Goal: Communication & Community: Answer question/provide support

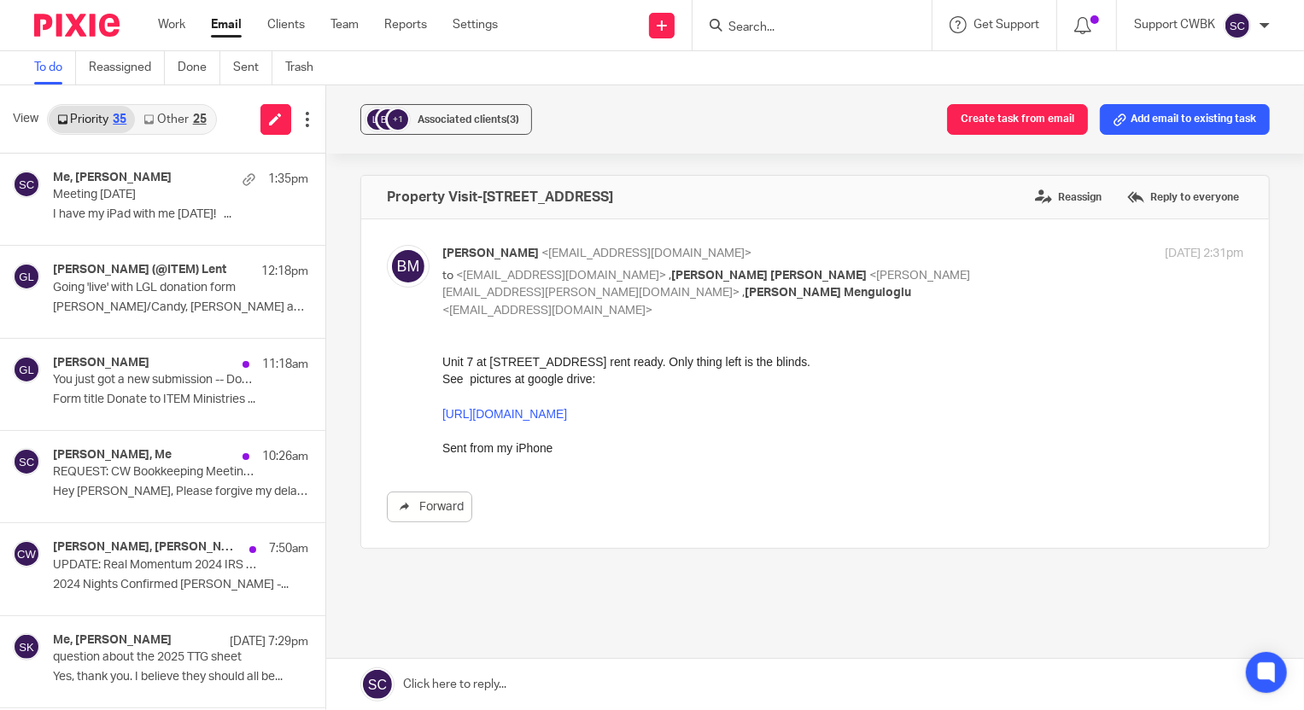
scroll to position [621, 0]
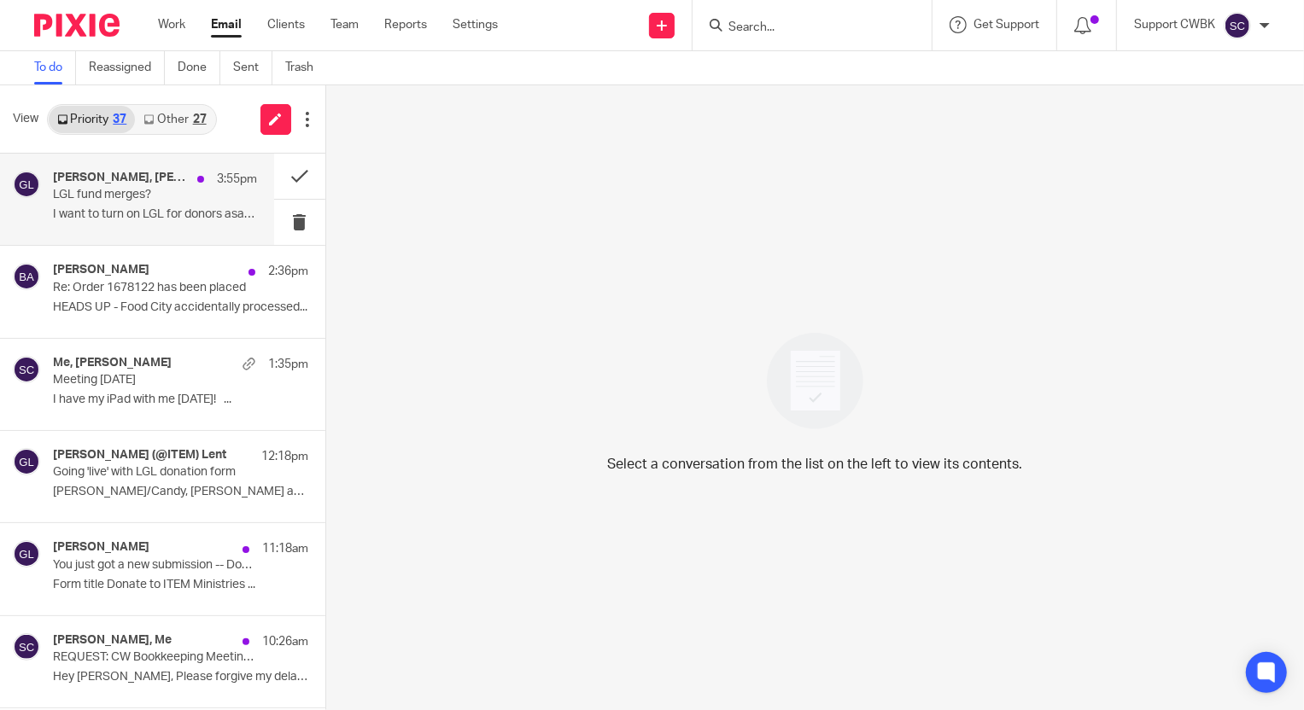
click at [114, 213] on p "I want to turn on LGL for donors asap possible..." at bounding box center [155, 214] width 204 height 15
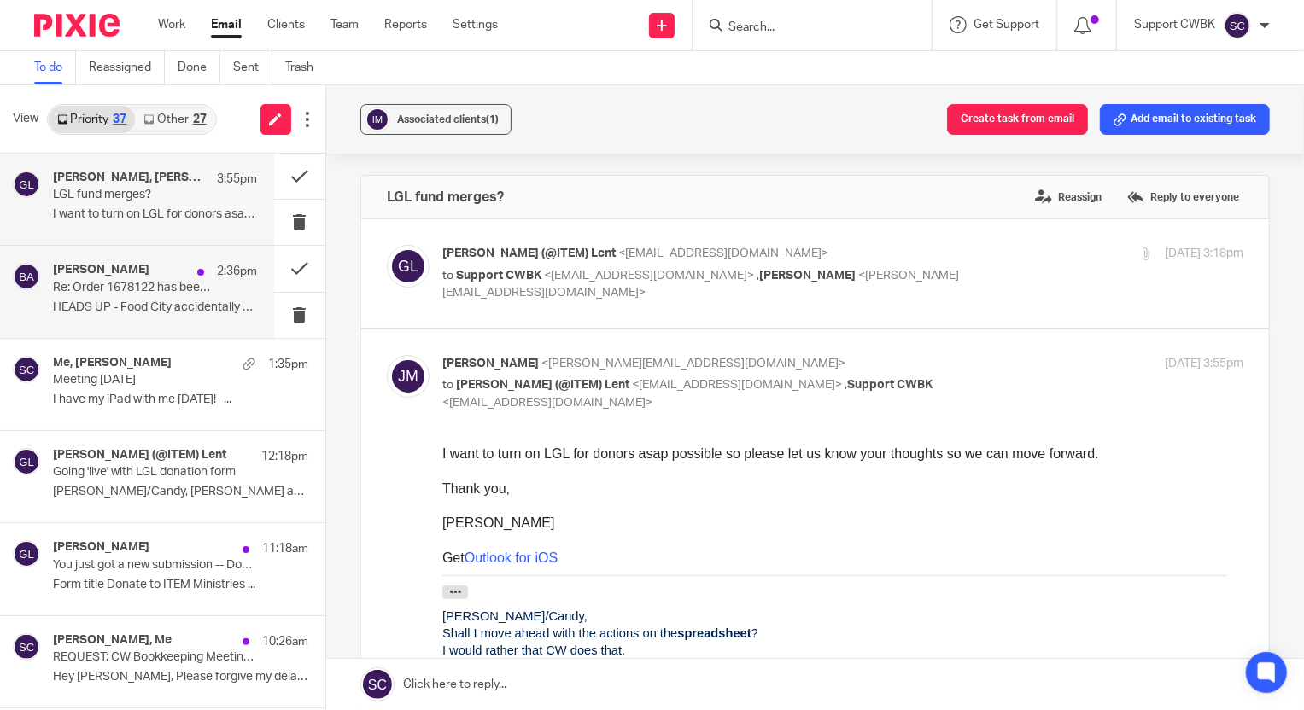
click at [93, 301] on p "HEADS UP - Food City accidentally processed..." at bounding box center [155, 308] width 204 height 15
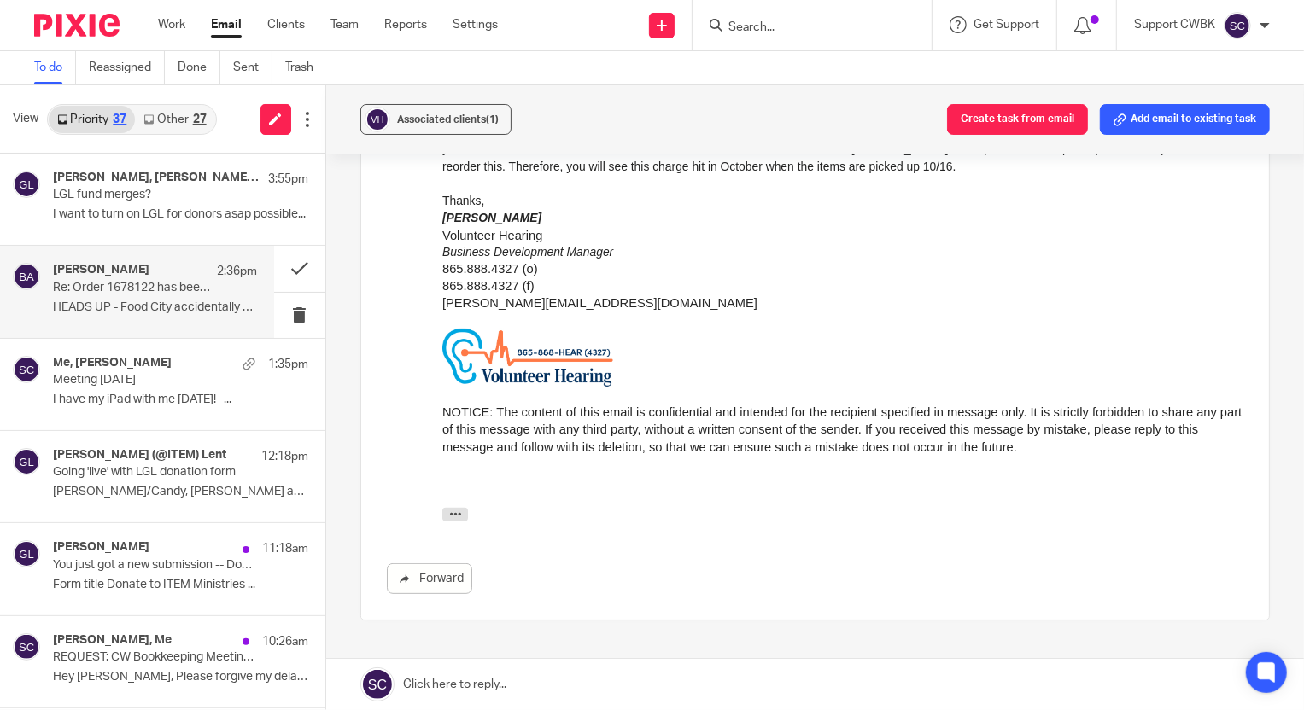
scroll to position [232, 0]
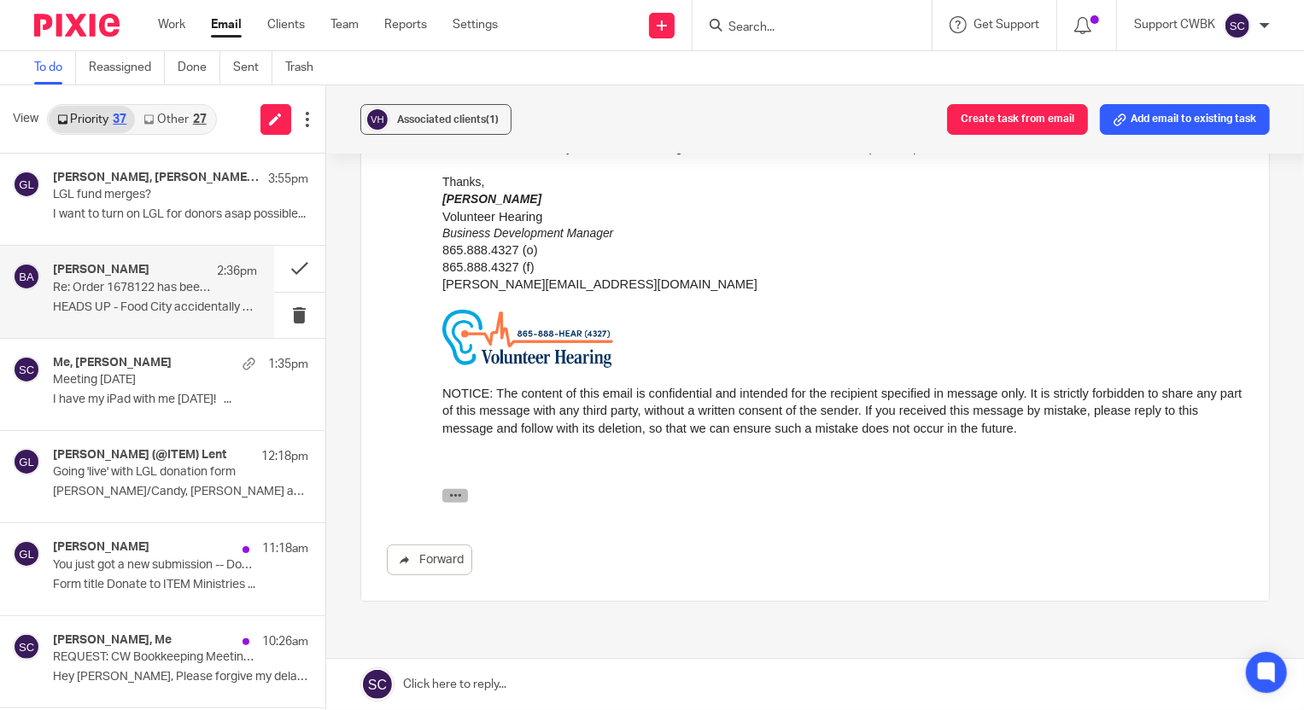
click at [458, 494] on icon "button" at bounding box center [454, 494] width 13 height 13
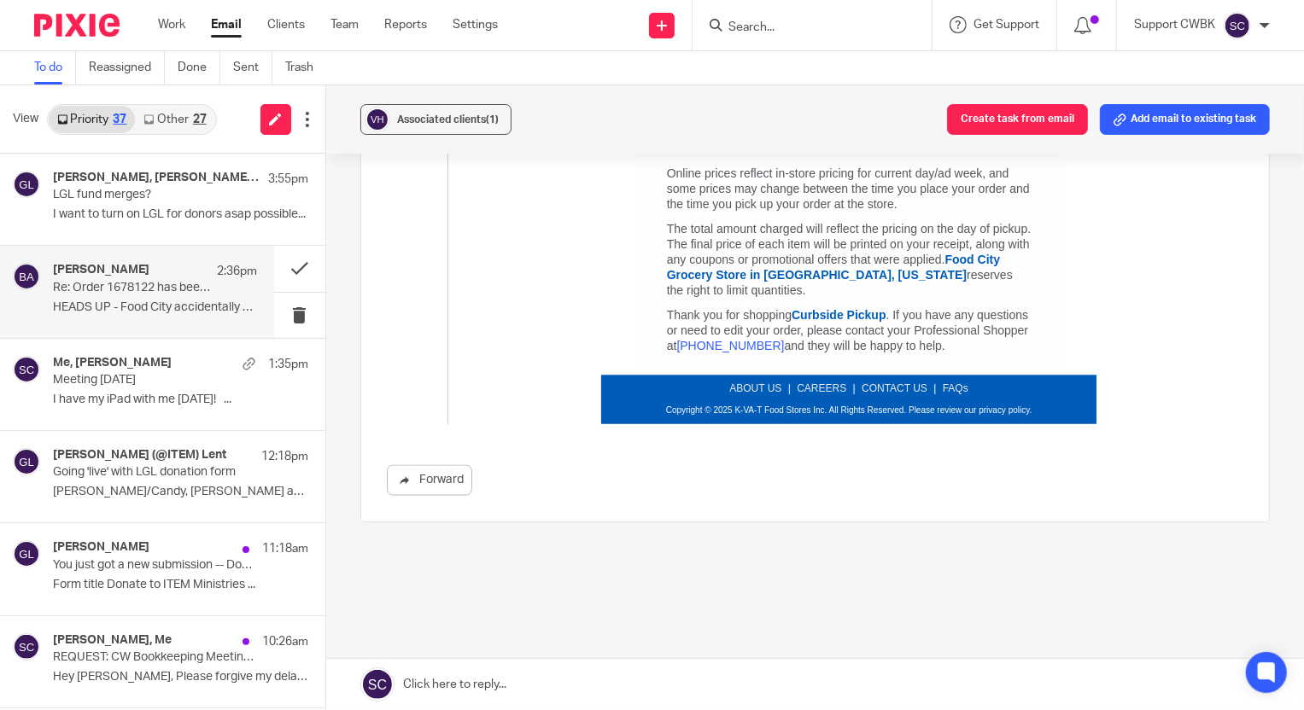
scroll to position [2018, 0]
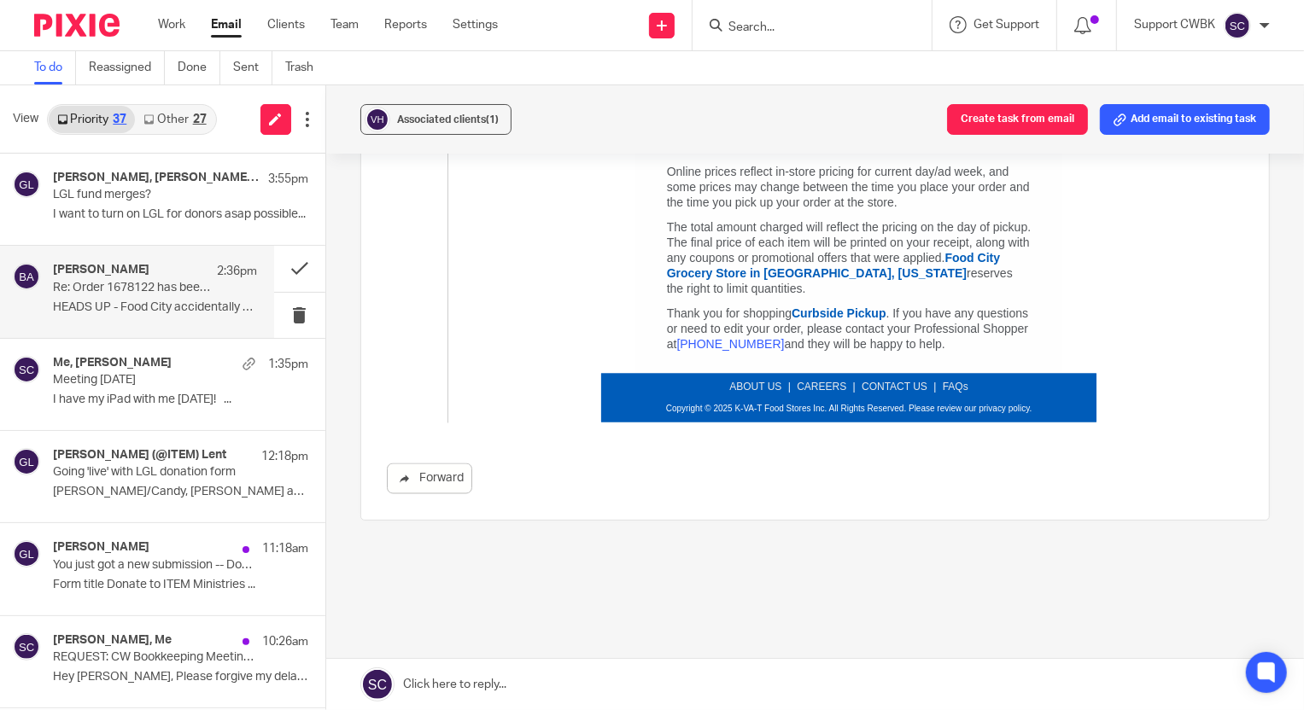
click at [172, 115] on link "Other 27" at bounding box center [174, 119] width 79 height 27
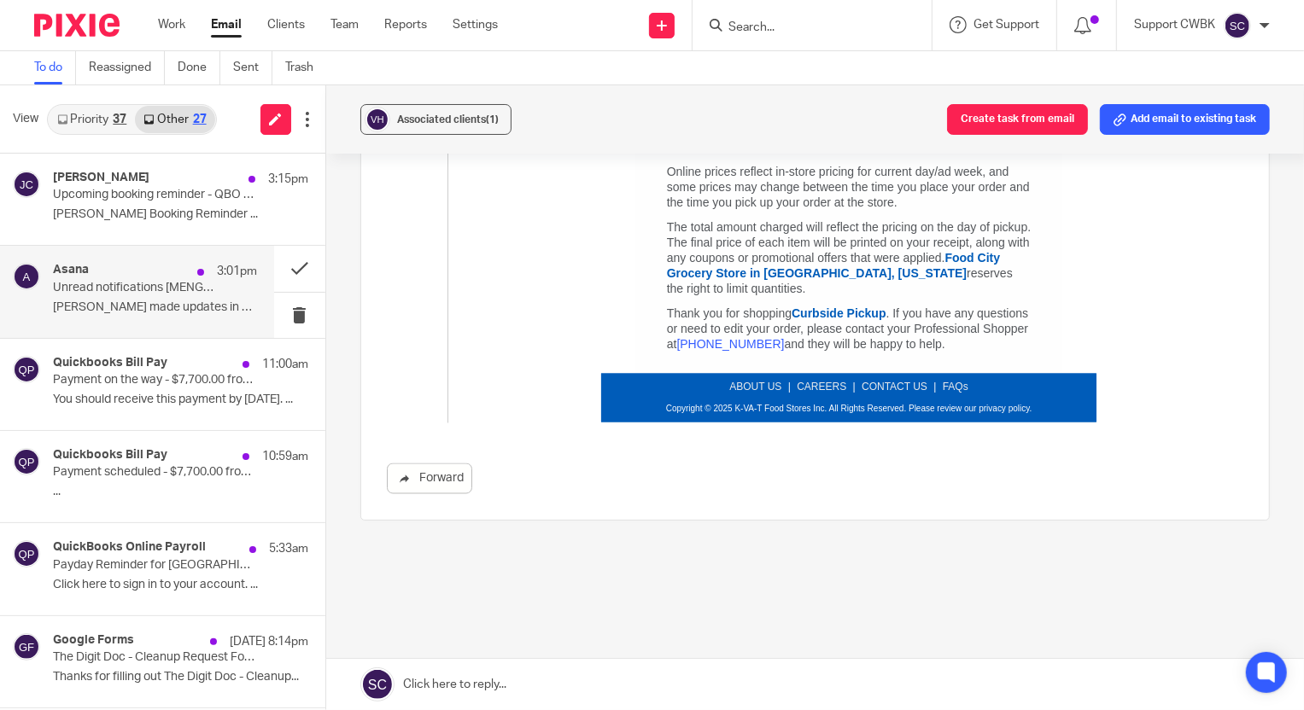
click at [115, 291] on p "Unread notifications [MENGTORUN]" at bounding box center [134, 288] width 163 height 15
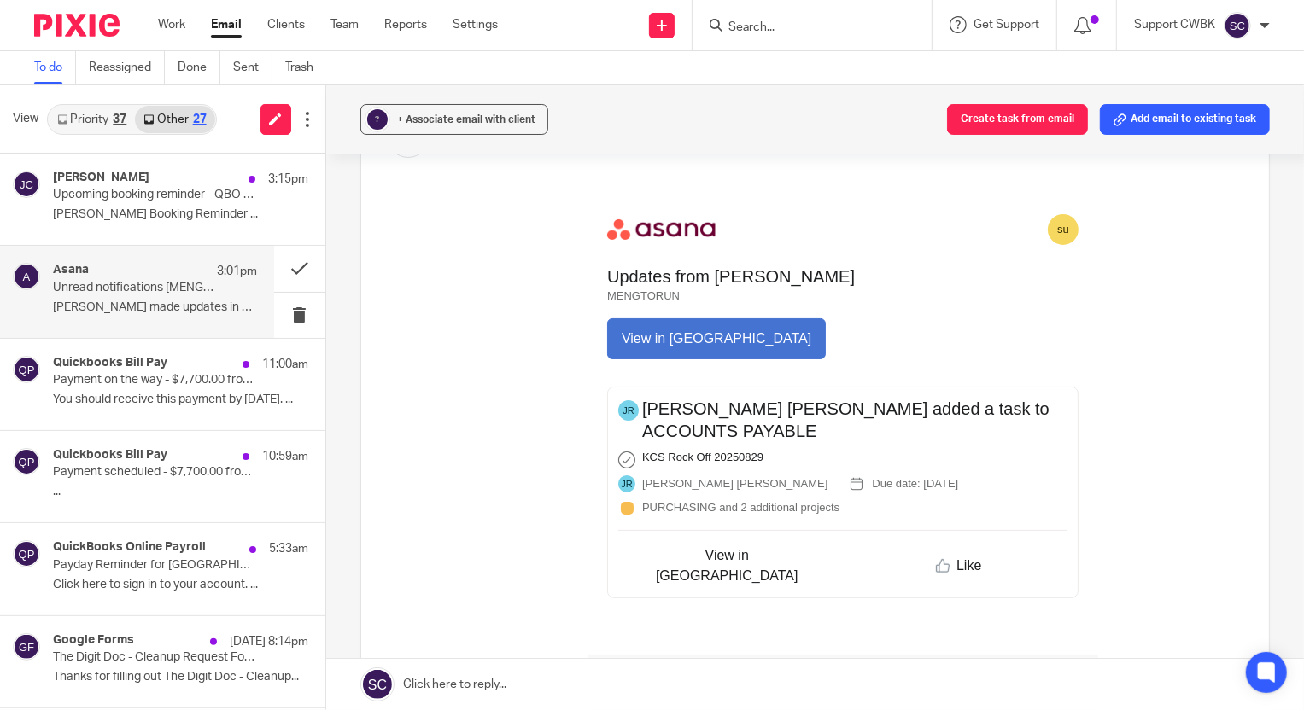
scroll to position [155, 0]
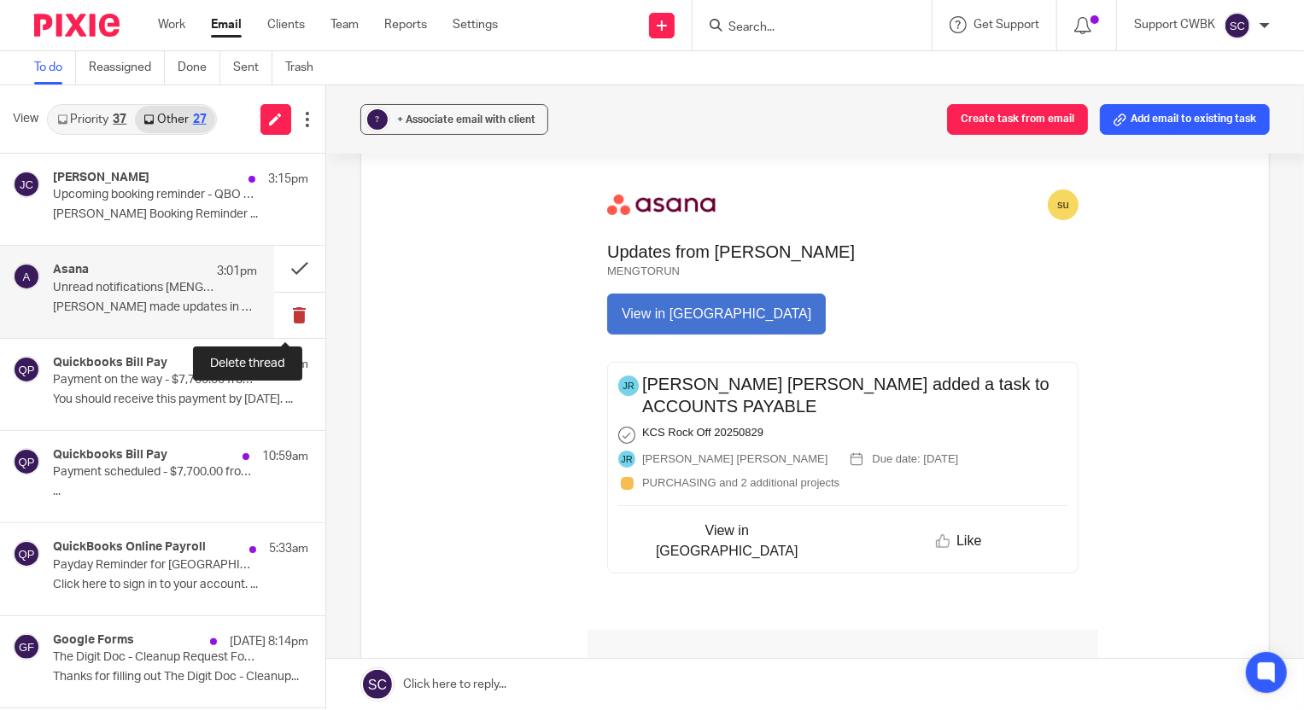
click at [290, 310] on button at bounding box center [299, 315] width 51 height 45
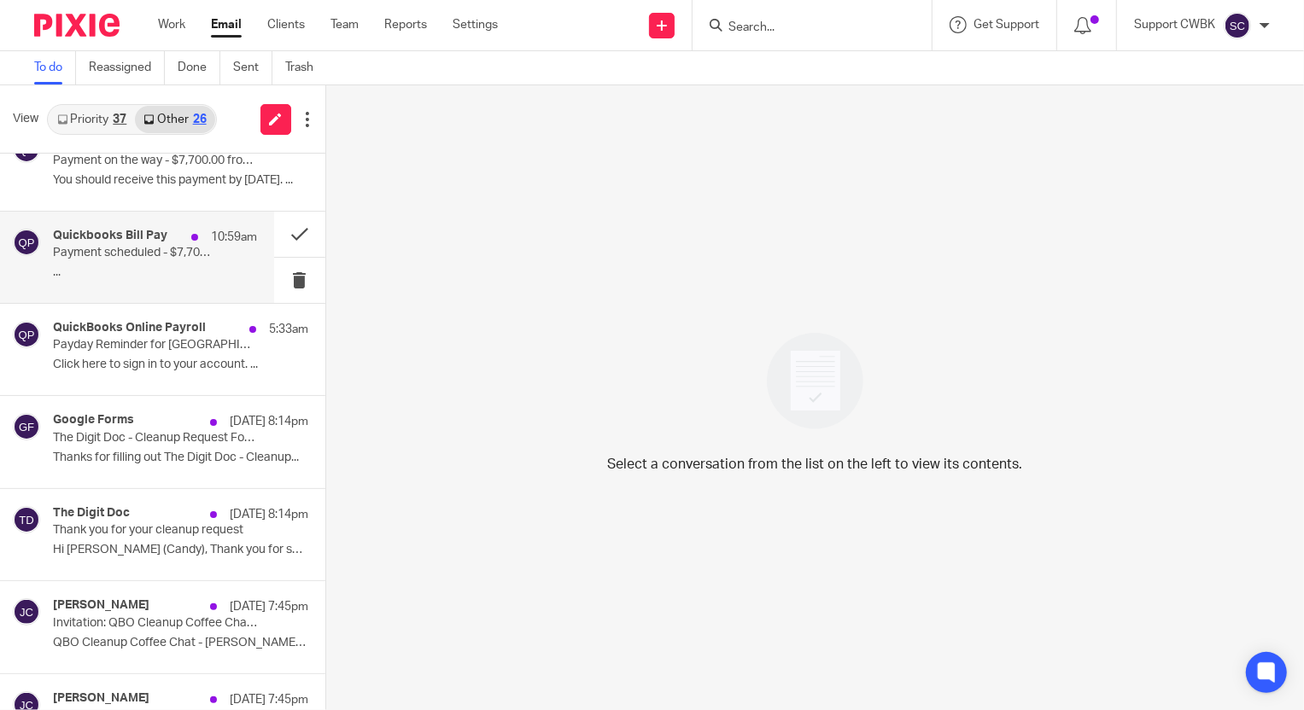
scroll to position [0, 0]
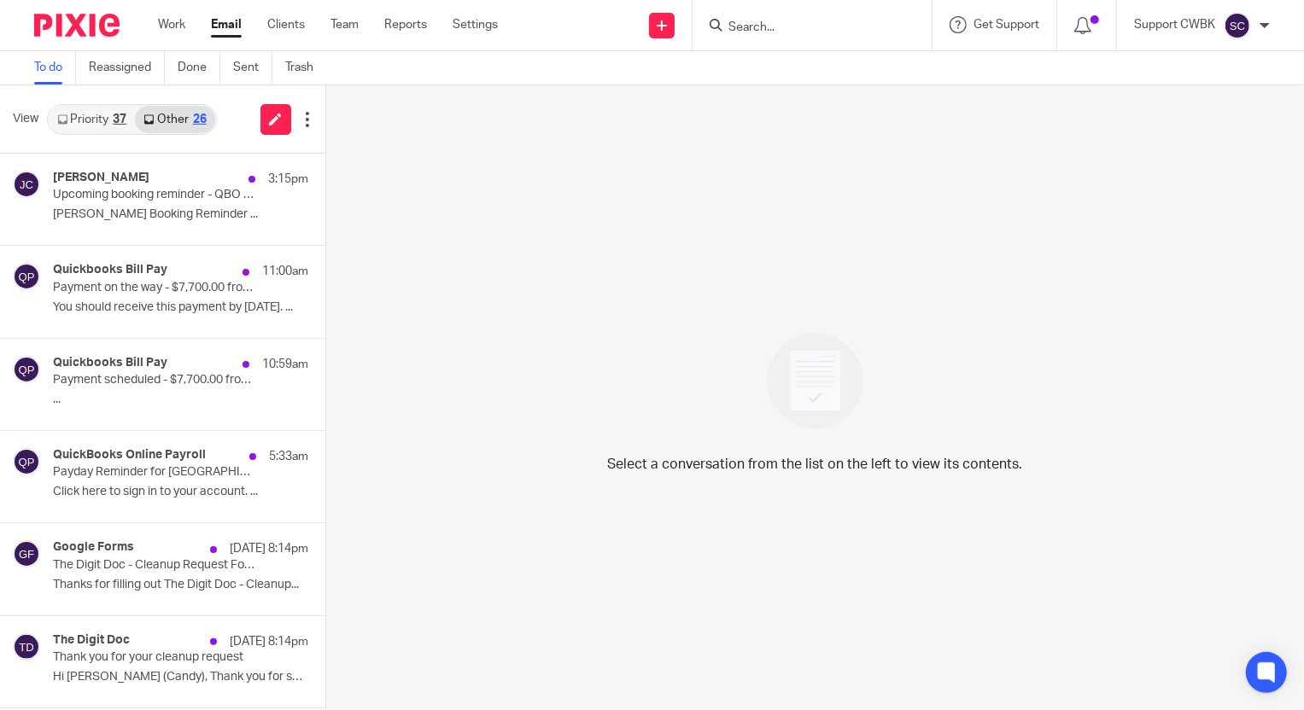
click at [85, 108] on link "Priority 37" at bounding box center [92, 119] width 86 height 27
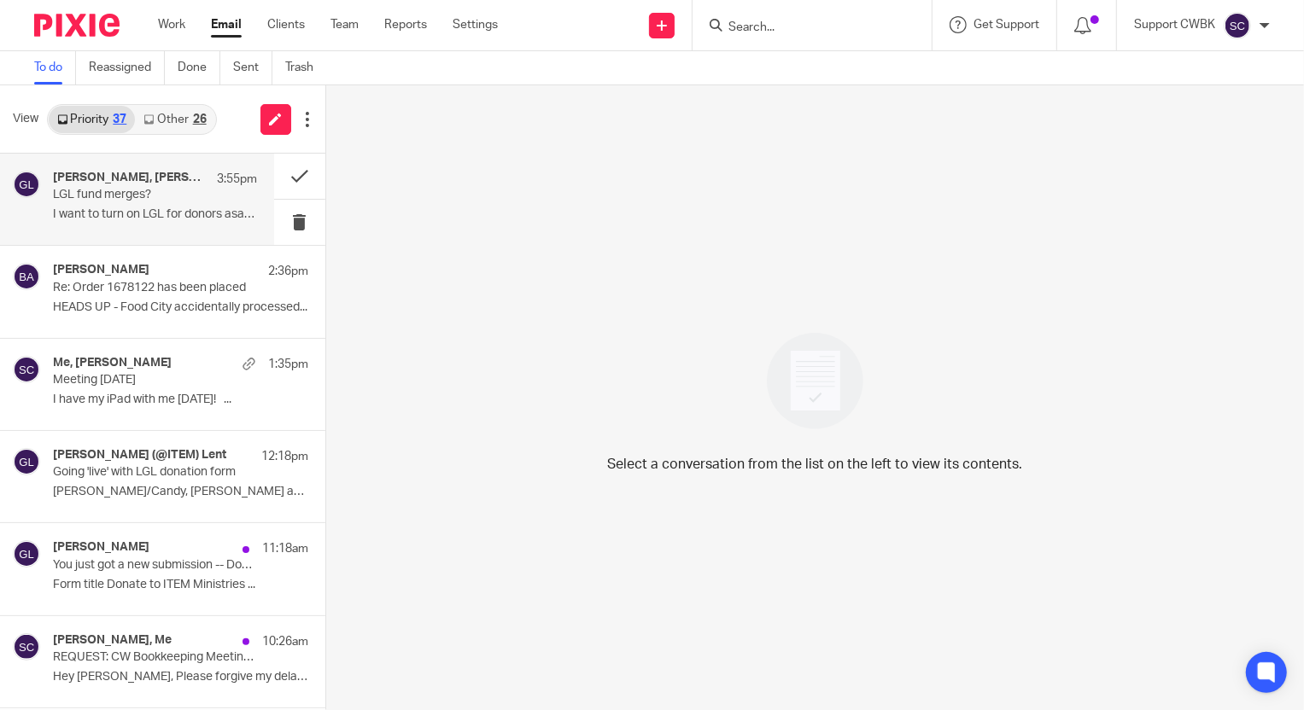
click at [90, 196] on p "LGL fund merges?" at bounding box center [134, 195] width 163 height 15
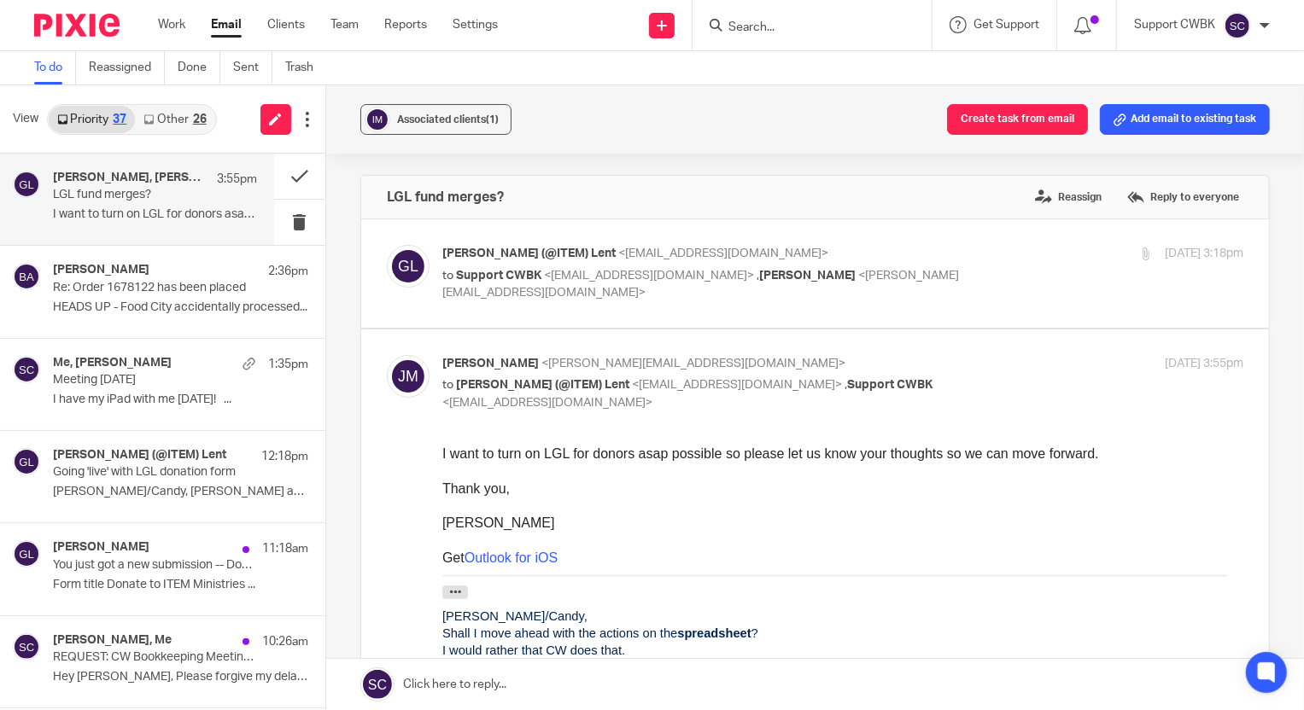
click at [583, 270] on span "<[EMAIL_ADDRESS][DOMAIN_NAME]>" at bounding box center [649, 276] width 210 height 12
checkbox input "true"
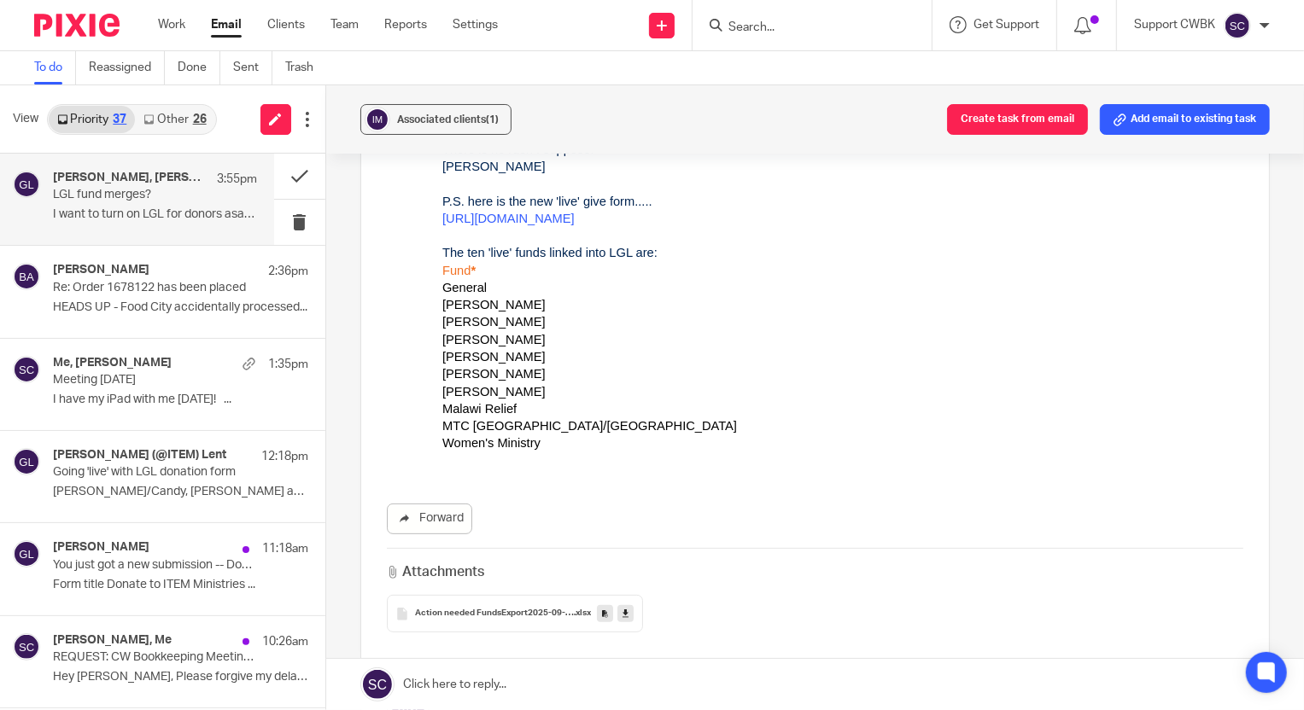
scroll to position [310, 0]
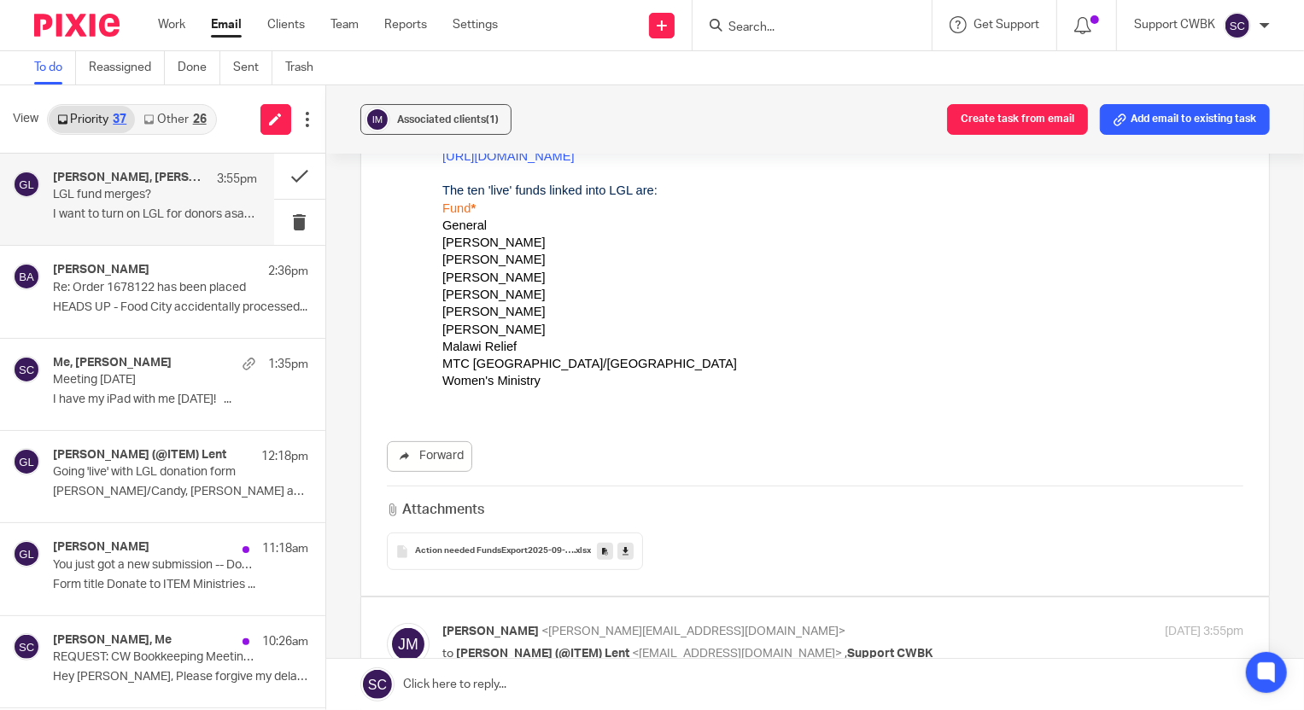
click at [492, 549] on span "Action needed FundsExport2025-09-16" at bounding box center [494, 551] width 159 height 10
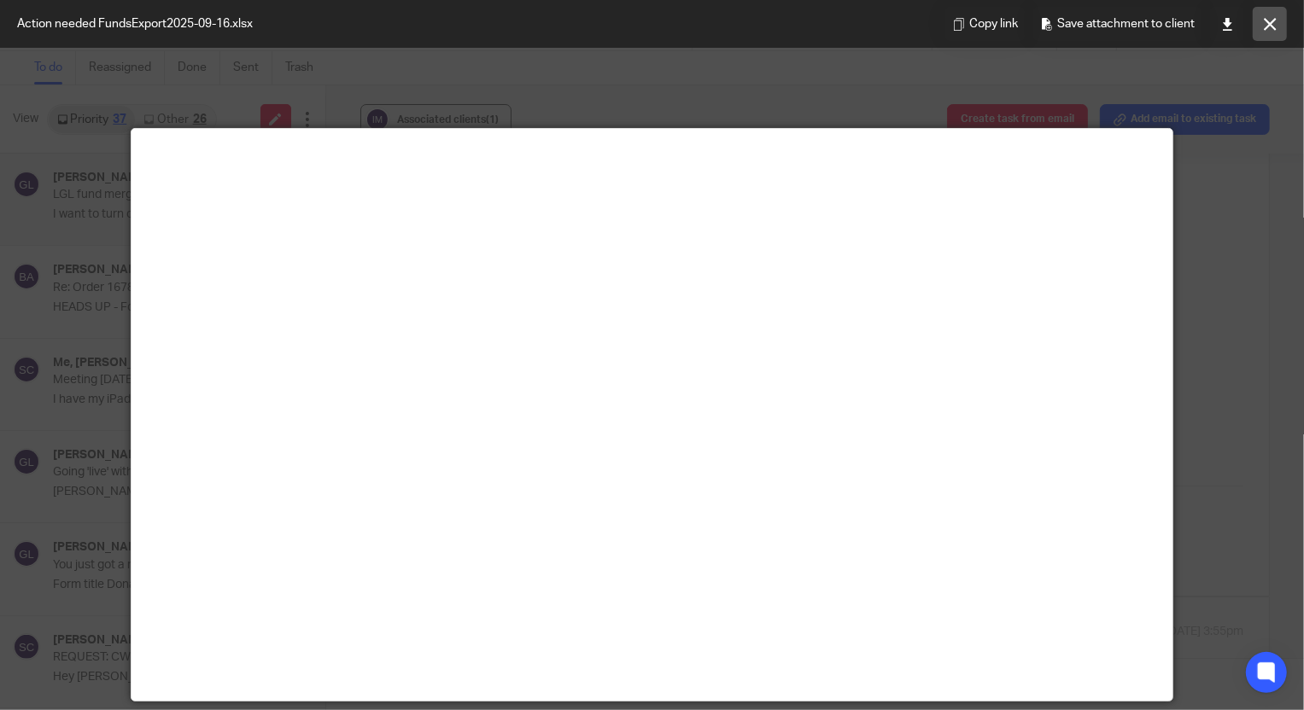
click at [1277, 20] on button at bounding box center [1270, 24] width 34 height 34
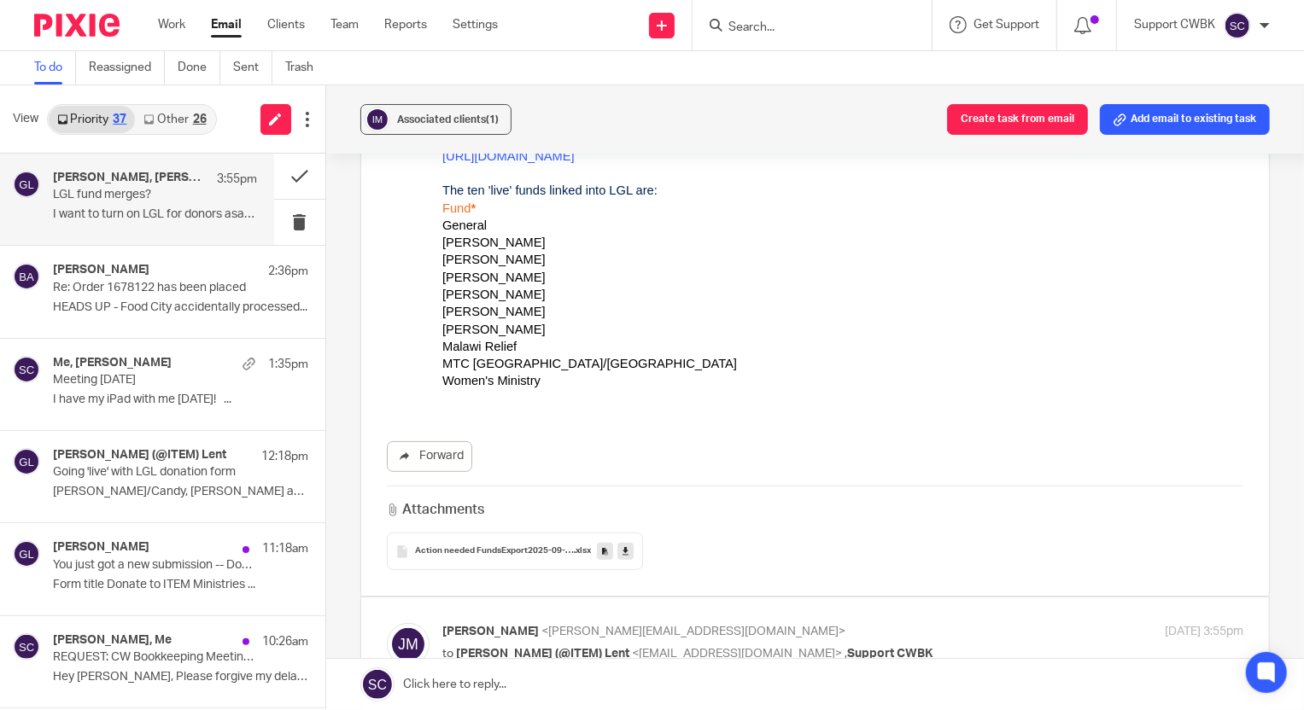
click at [625, 555] on link at bounding box center [625, 551] width 16 height 17
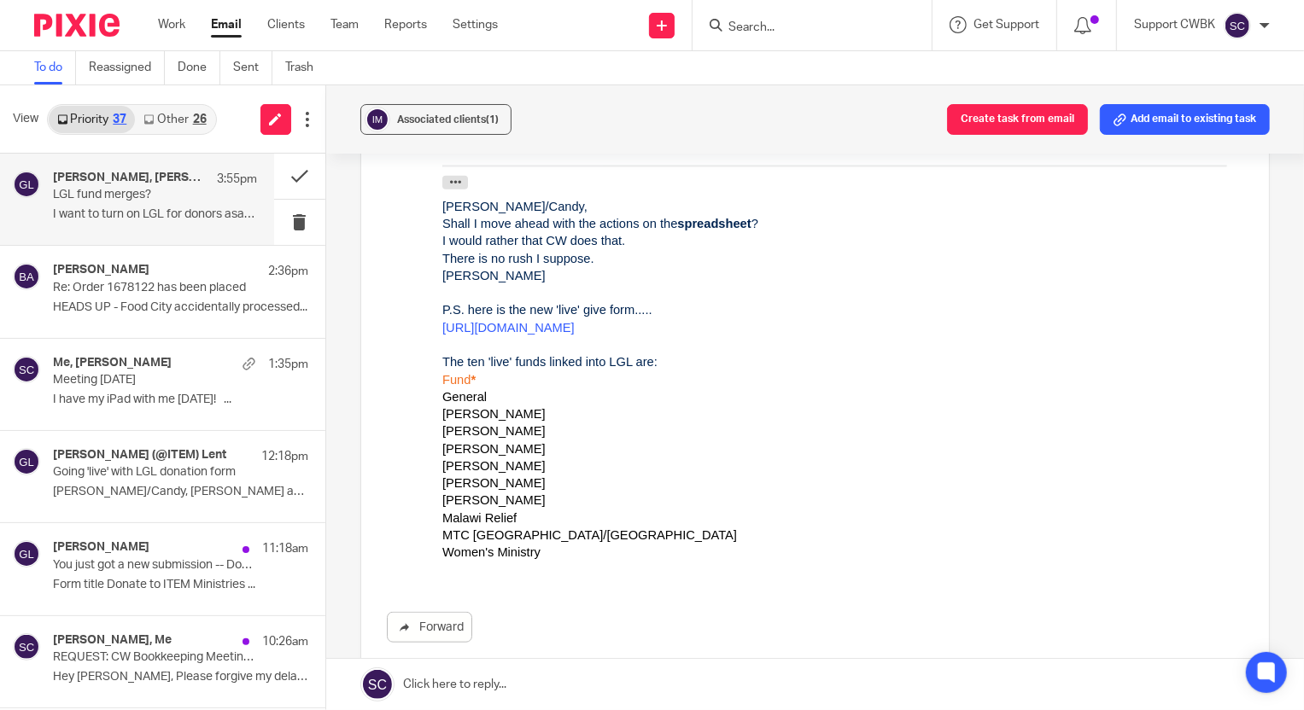
scroll to position [931, 0]
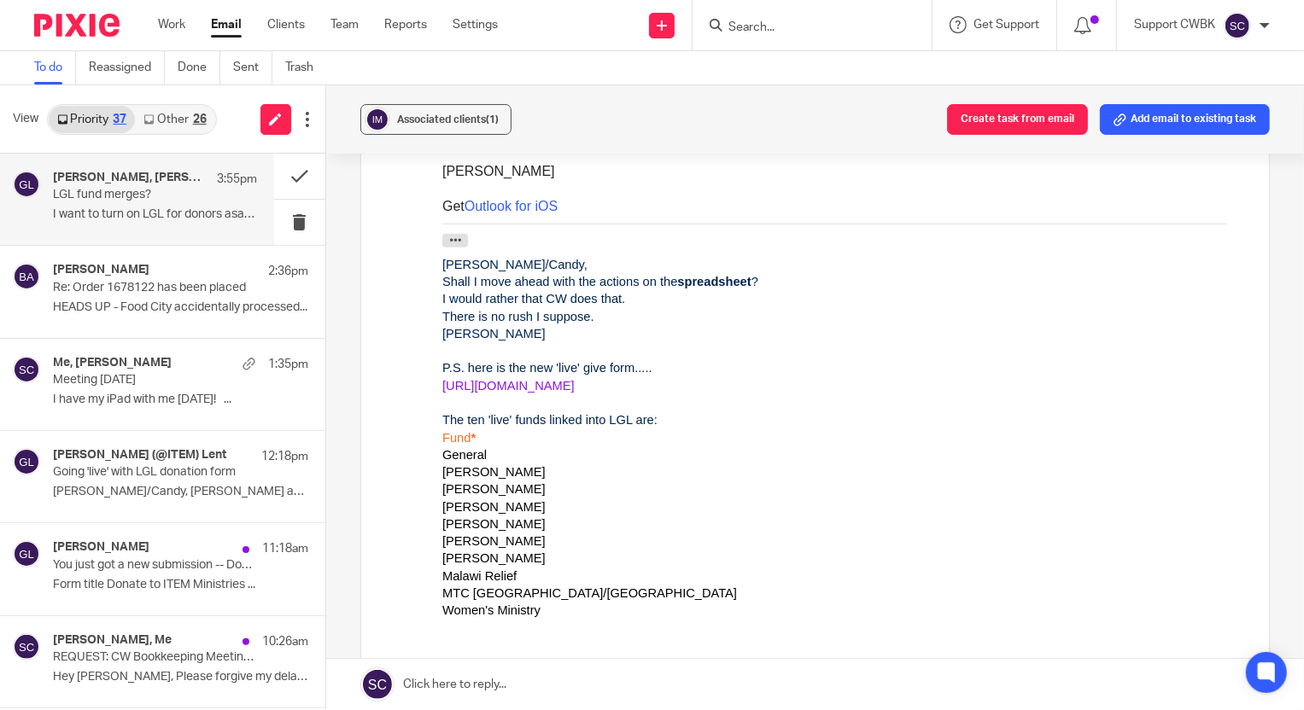
click at [574, 384] on link "[URL][DOMAIN_NAME]" at bounding box center [507, 385] width 132 height 14
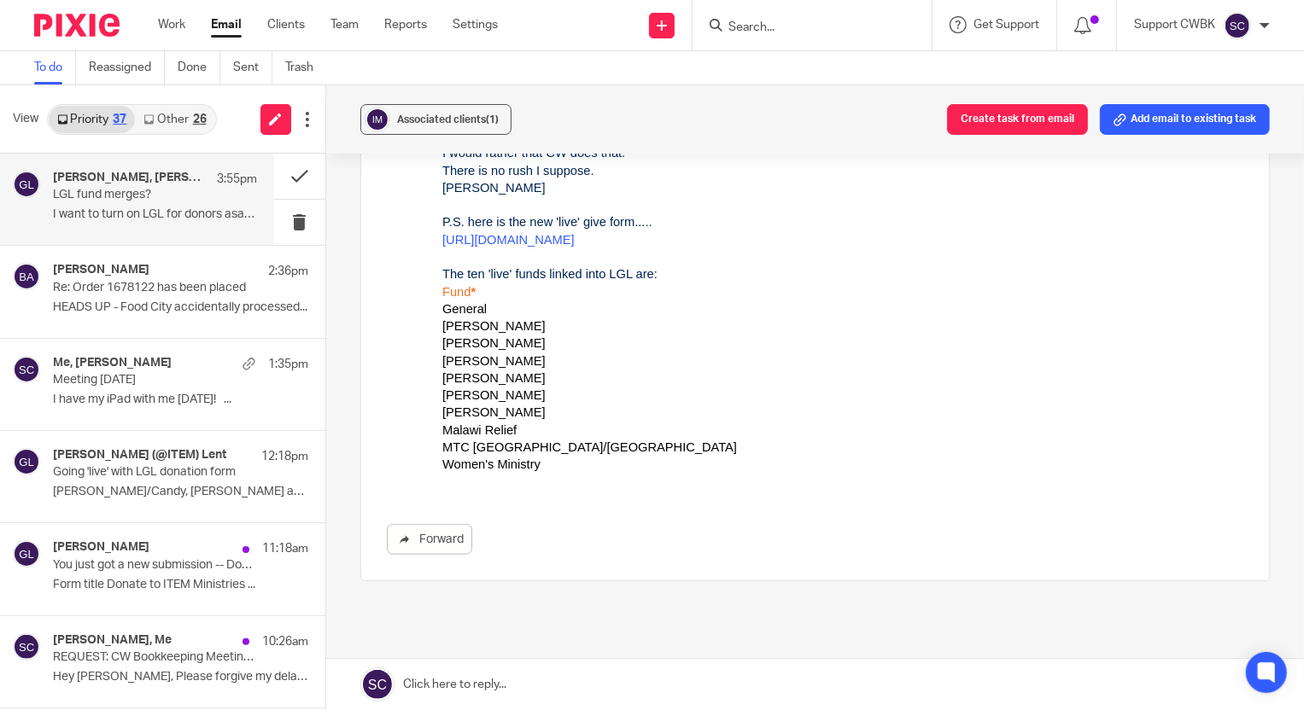
scroll to position [1170, 0]
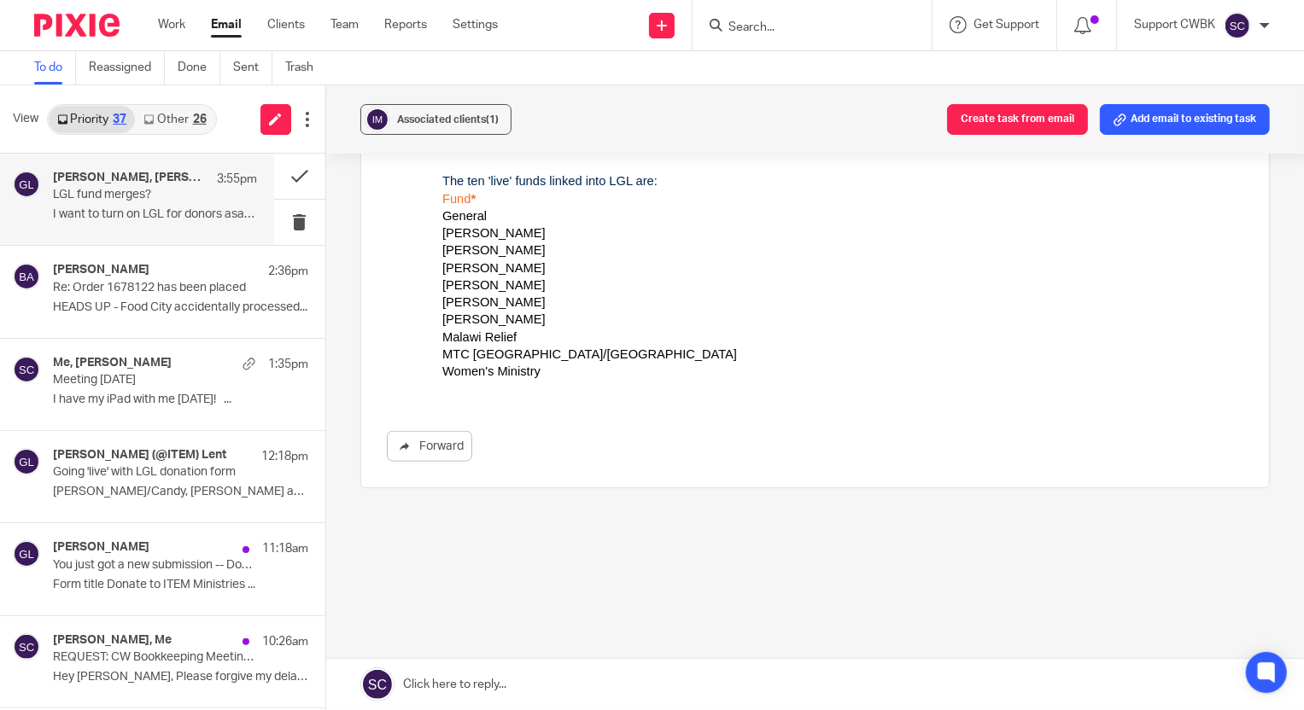
click at [426, 683] on link at bounding box center [815, 684] width 978 height 51
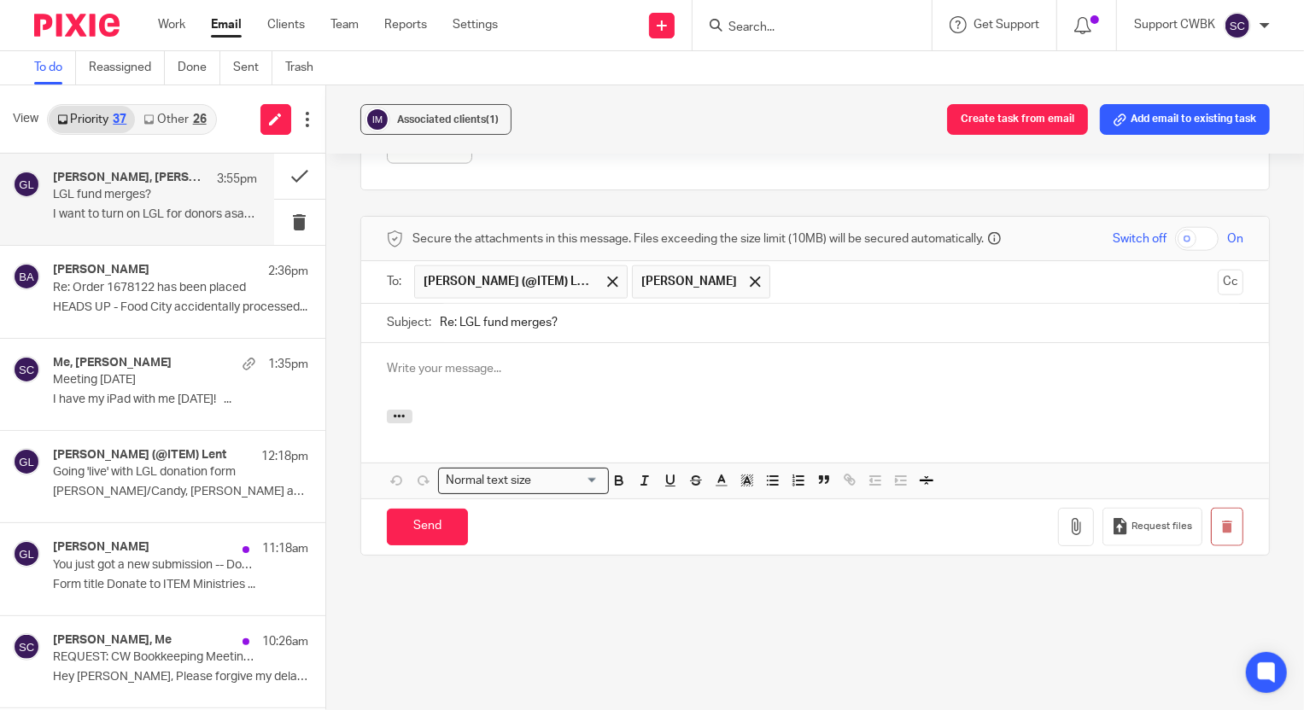
scroll to position [0, 0]
click at [405, 372] on p at bounding box center [815, 368] width 856 height 17
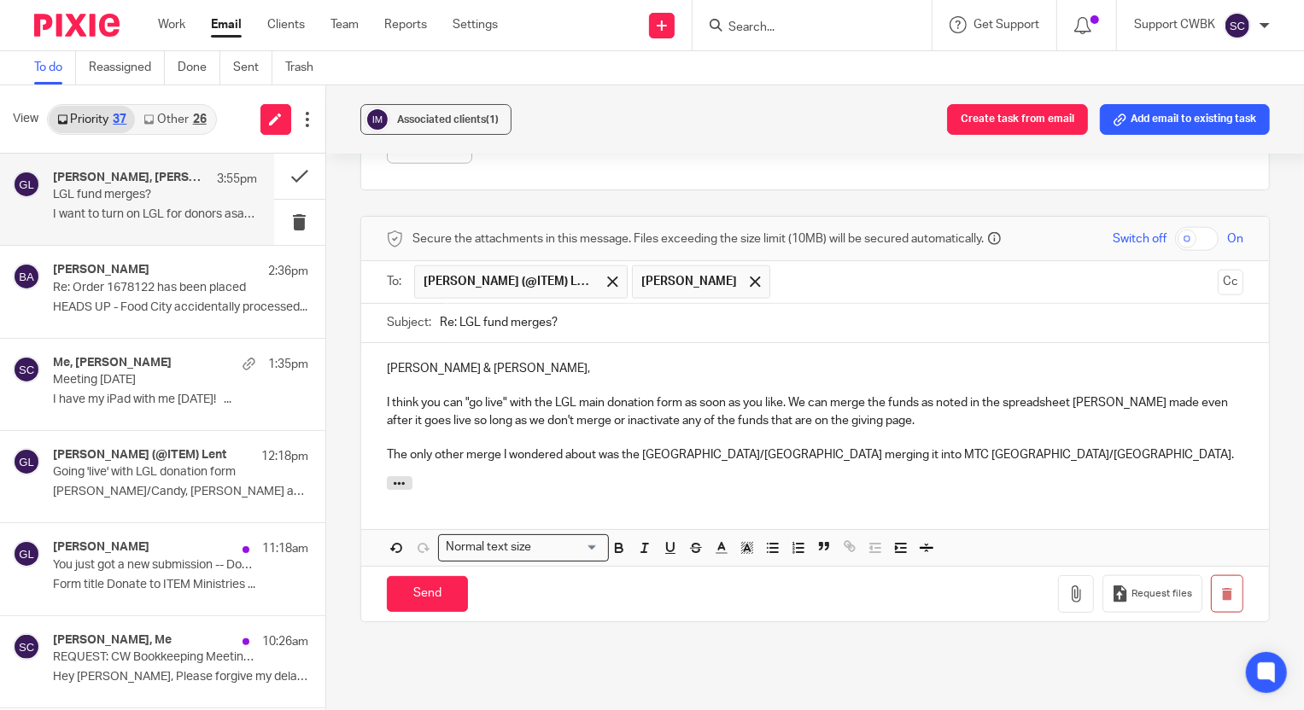
click at [750, 458] on p "The only other merge I wondered about was the [GEOGRAPHIC_DATA]/[GEOGRAPHIC_DAT…" at bounding box center [815, 455] width 856 height 17
click at [760, 453] on p "The only other merge I wondered about was the [GEOGRAPHIC_DATA]/[GEOGRAPHIC_DAT…" at bounding box center [815, 455] width 856 height 17
click at [752, 455] on p "The only other merge I wondered about was the [GEOGRAPHIC_DATA]/[GEOGRAPHIC_DAT…" at bounding box center [815, 455] width 856 height 17
click at [723, 453] on p "The only other merge I wondered about was the merger of India and [GEOGRAPHIC_D…" at bounding box center [815, 455] width 856 height 17
click at [483, 457] on p "The only other merge I wondered about was the merger of India/[GEOGRAPHIC_DATA]…" at bounding box center [815, 455] width 856 height 17
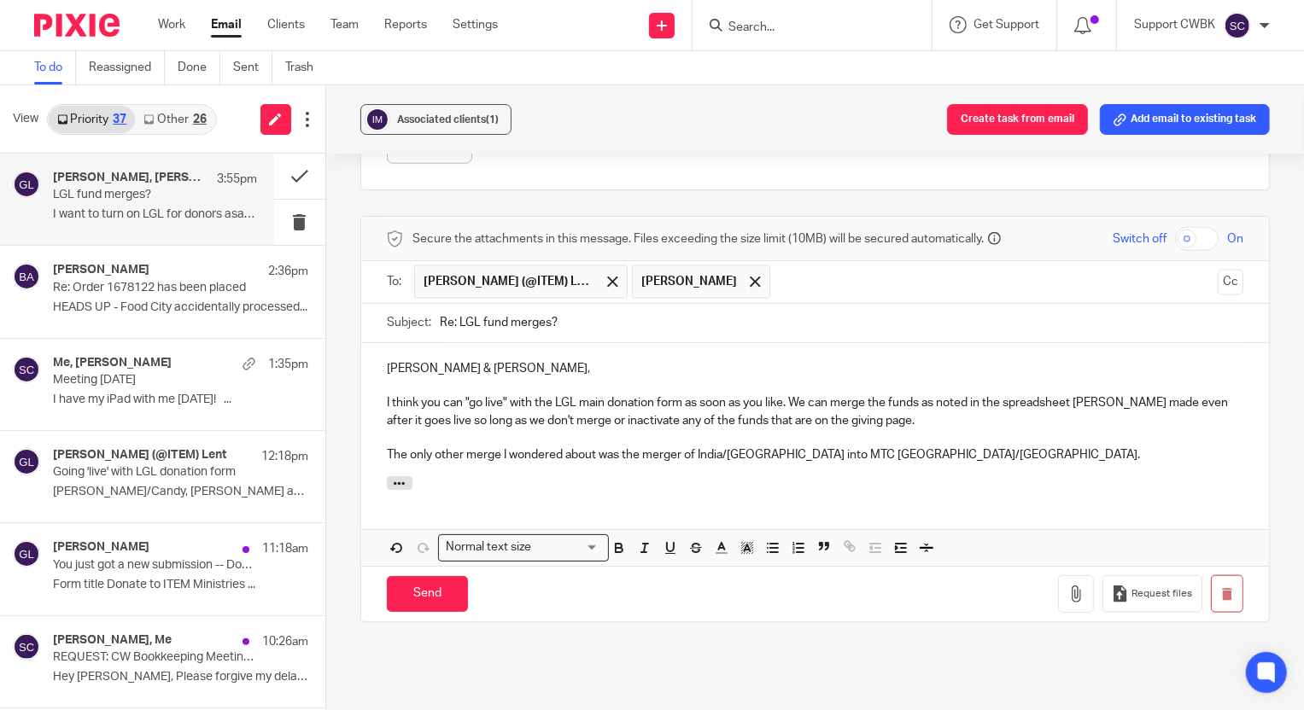
click at [523, 441] on p at bounding box center [815, 437] width 856 height 17
click at [674, 455] on p "The only other merge I wondered about was the merger of India/[GEOGRAPHIC_DATA]…" at bounding box center [815, 455] width 856 height 17
click at [896, 453] on p "The only other merge I wondered about was the merging of [GEOGRAPHIC_DATA]/[GEO…" at bounding box center [815, 455] width 856 height 17
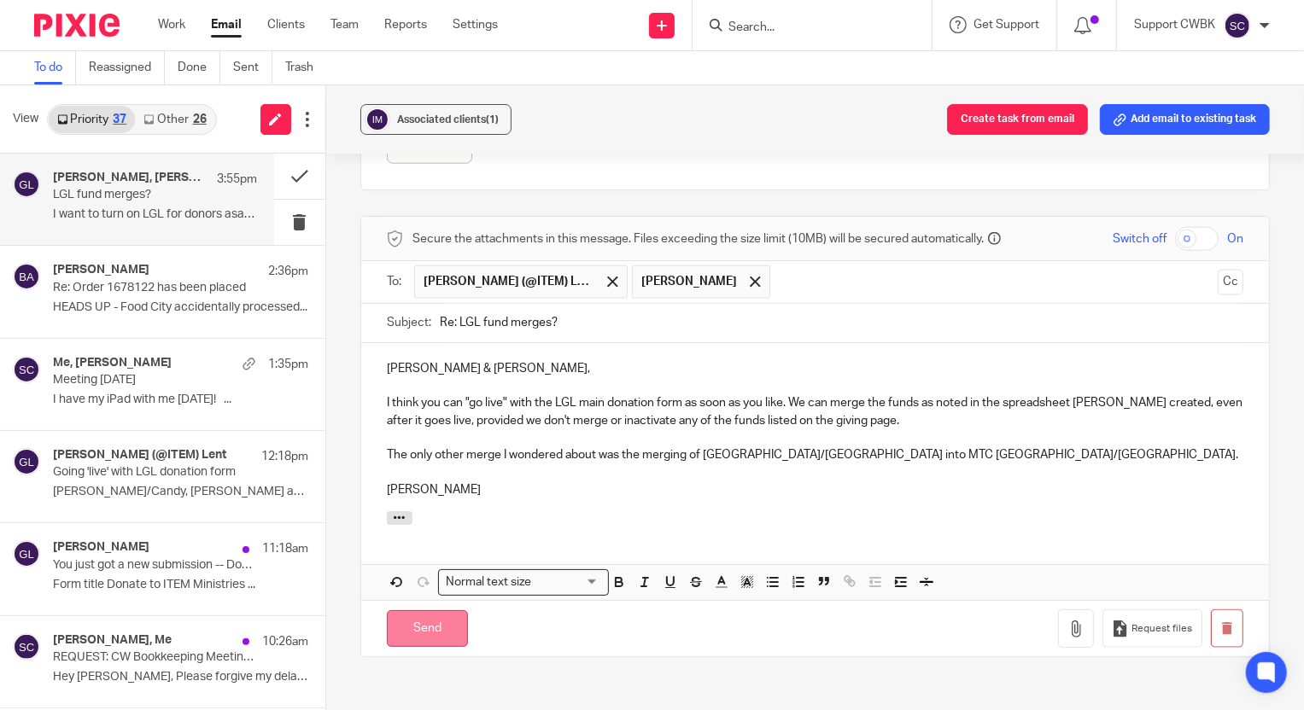
click at [419, 623] on input "Send" at bounding box center [427, 628] width 81 height 37
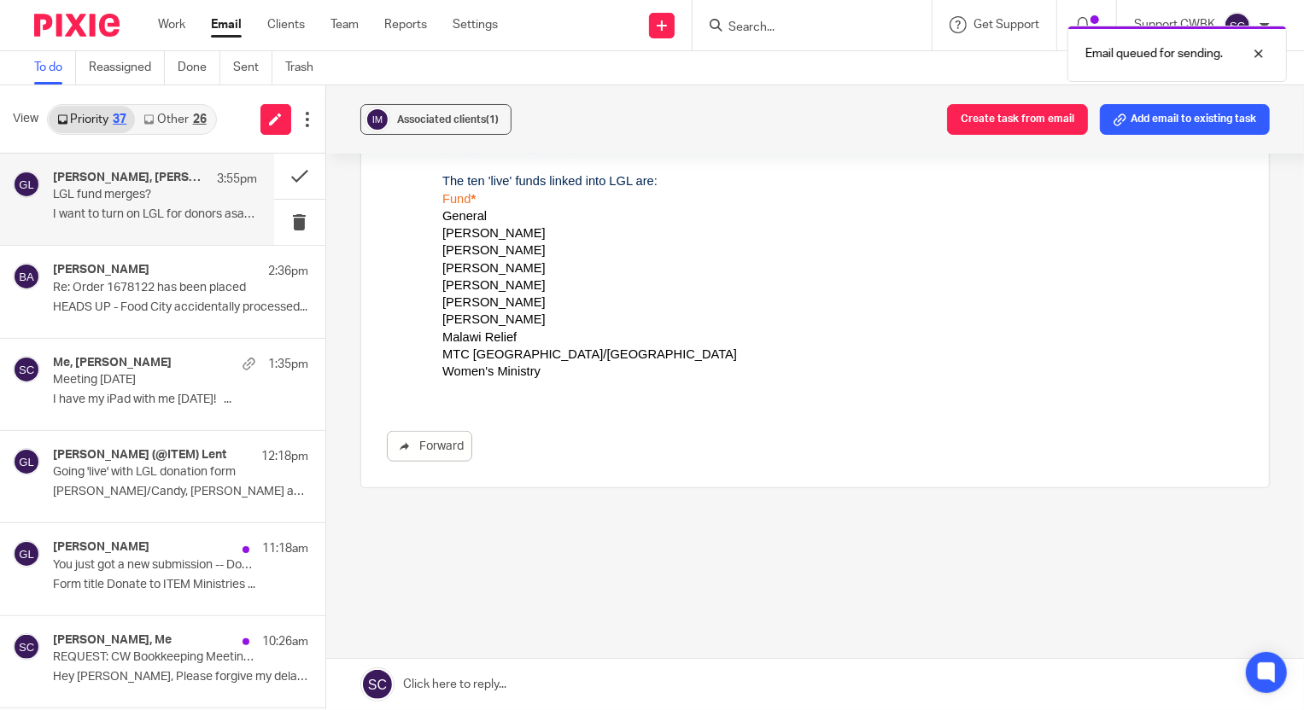
scroll to position [1170, 0]
click at [162, 120] on link "Other 26" at bounding box center [174, 119] width 79 height 27
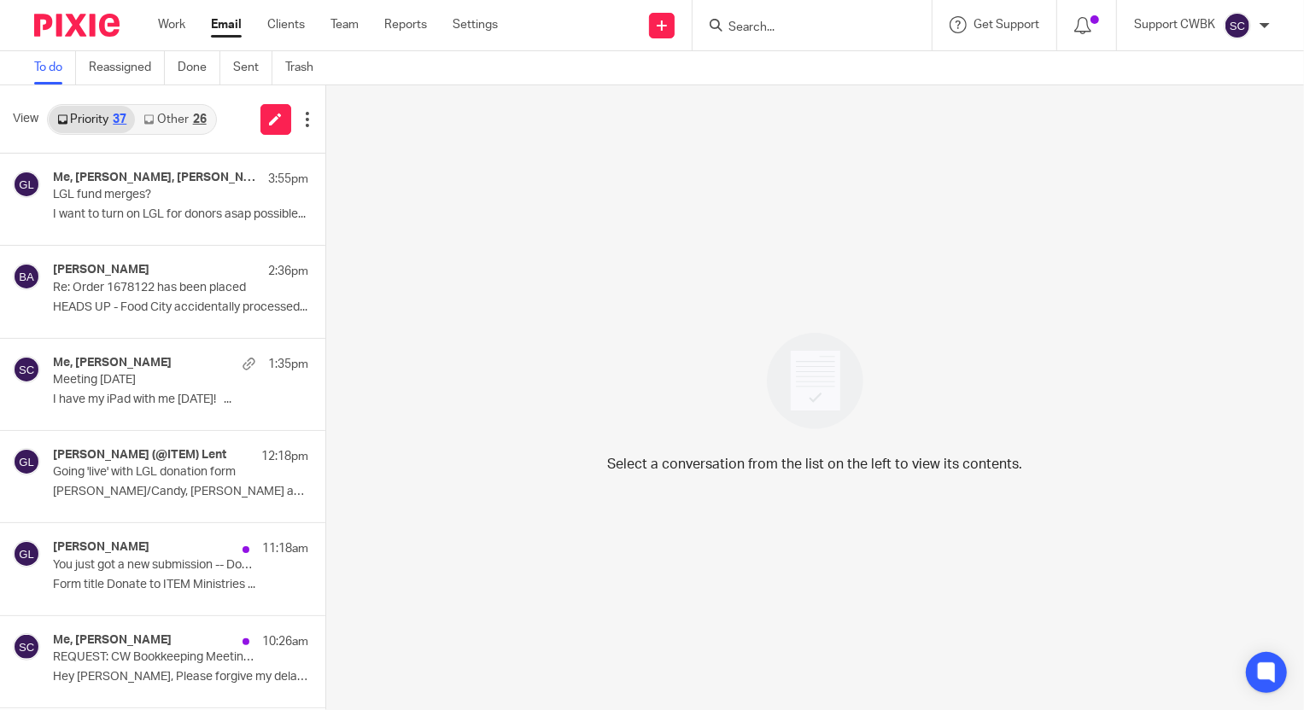
click at [164, 121] on link "Other 26" at bounding box center [174, 119] width 79 height 27
click at [156, 115] on link "Other 26" at bounding box center [174, 119] width 79 height 27
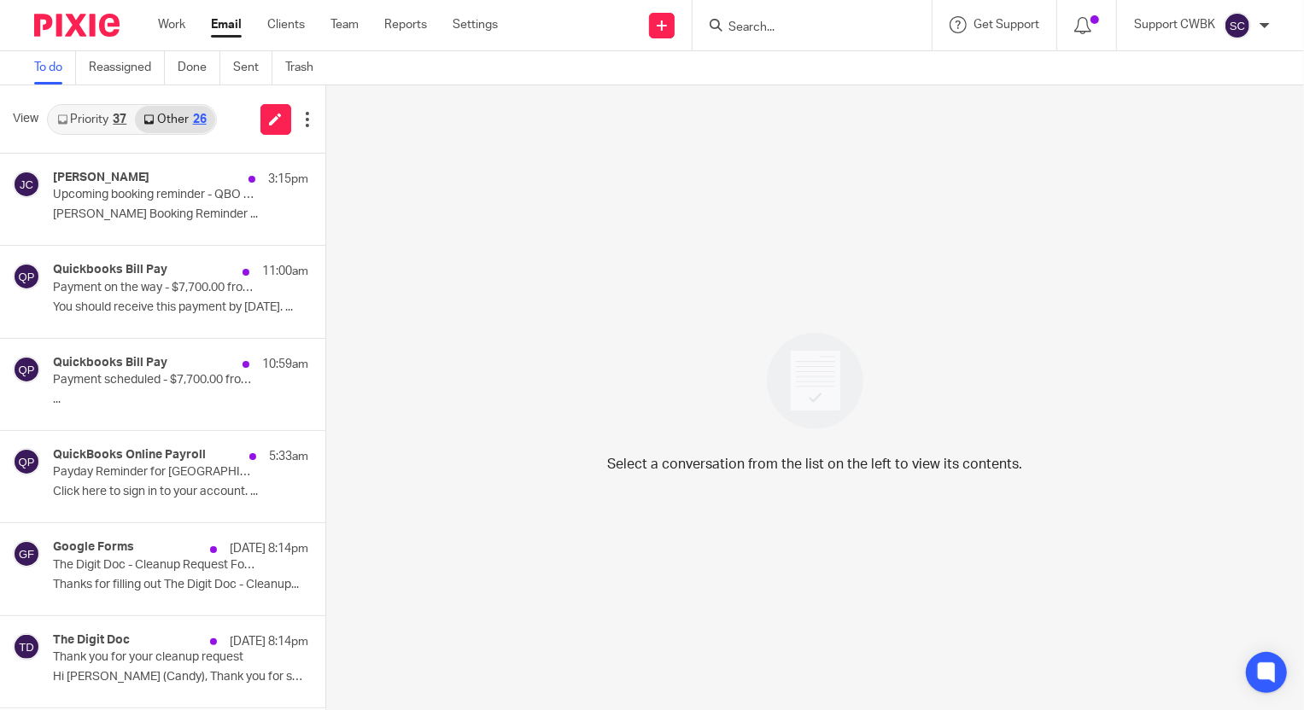
click at [65, 121] on icon at bounding box center [62, 119] width 10 height 10
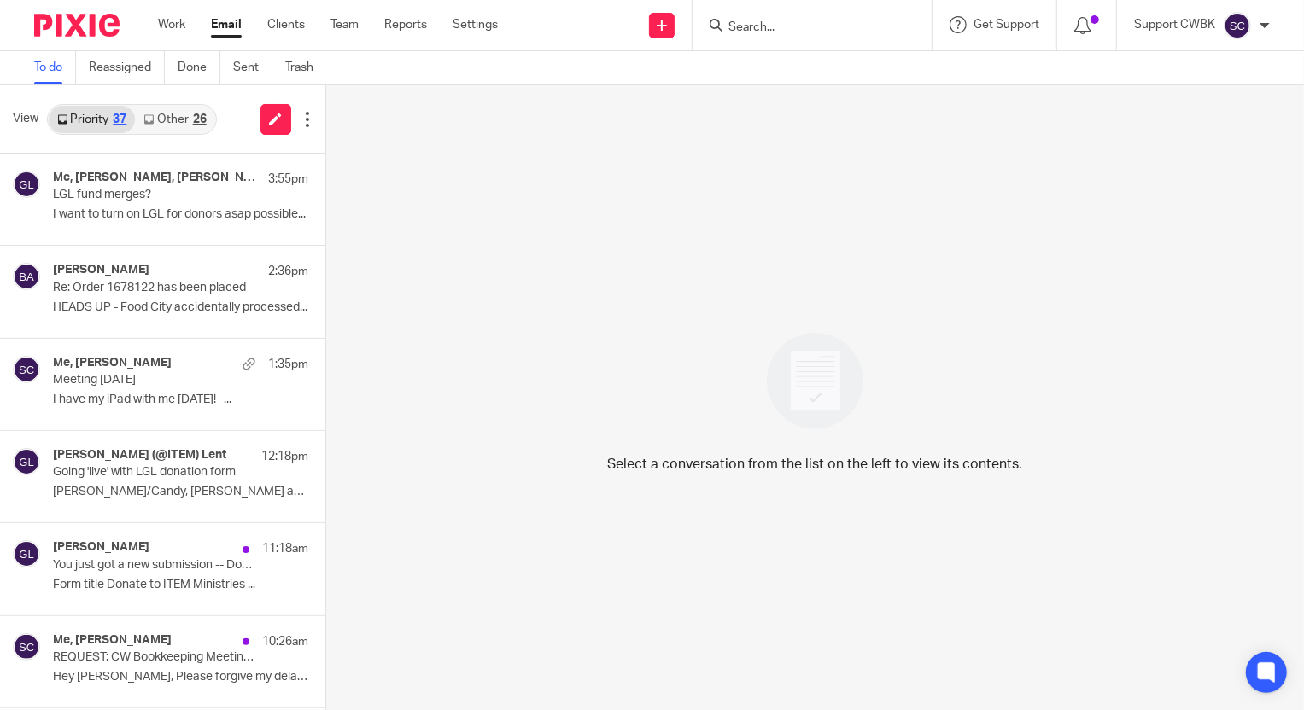
click at [173, 117] on link "Other 26" at bounding box center [174, 119] width 79 height 27
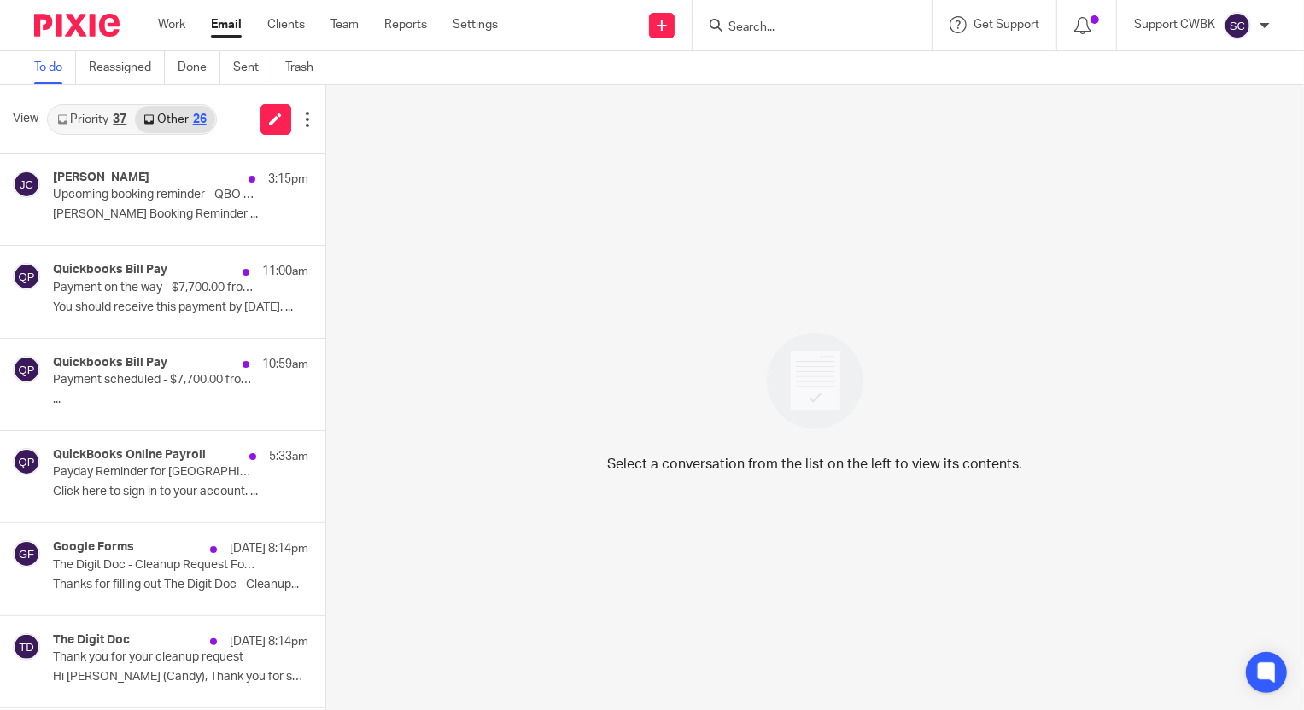
click at [76, 115] on link "Priority 37" at bounding box center [92, 119] width 86 height 27
